Goal: Transaction & Acquisition: Subscribe to service/newsletter

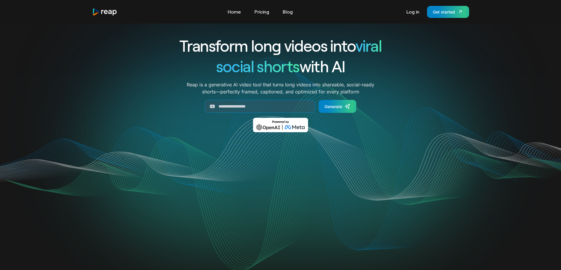
click at [435, 5] on div "Tools Link Five Link Six Link Seven Business Link Five Link Six Link Seven Home…" at bounding box center [280, 12] width 395 height 24
click at [440, 12] on div "Get started" at bounding box center [444, 12] width 22 height 6
click at [265, 12] on link "Pricing" at bounding box center [261, 11] width 21 height 9
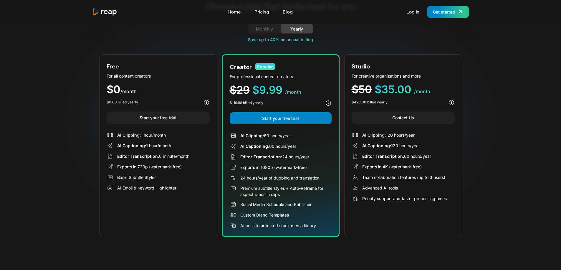
scroll to position [29, 0]
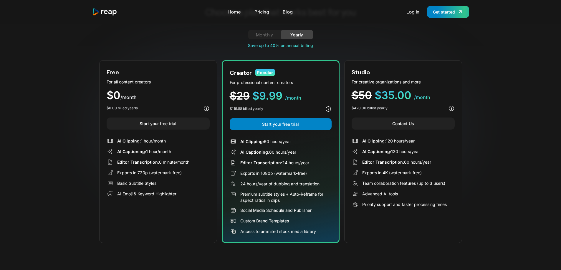
drag, startPoint x: 323, startPoint y: 233, endPoint x: 240, endPoint y: 138, distance: 126.1
click at [240, 138] on div "AI Clipping: 60 hours/year AI Captioning: 60 hours/year Editor Transcription: 2…" at bounding box center [281, 186] width 102 height 97
copy div "AI Clipping: 60 hours/year AI Captioning: 60 hours/year Editor Transcription: 2…"
click at [327, 106] on icon at bounding box center [328, 109] width 6 height 6
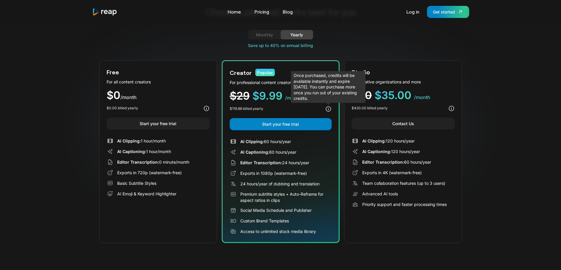
click at [325, 109] on icon at bounding box center [327, 109] width 5 height 5
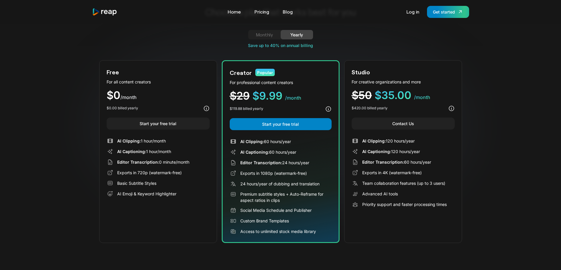
click at [451, 105] on icon at bounding box center [451, 108] width 6 height 6
click at [500, 105] on div "Choose a plan that works best for you Monthly Yearly Free Plan For all content …" at bounding box center [280, 126] width 561 height 264
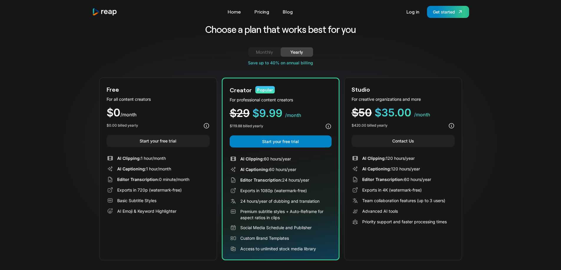
scroll to position [0, 0]
